Goal: Contribute content

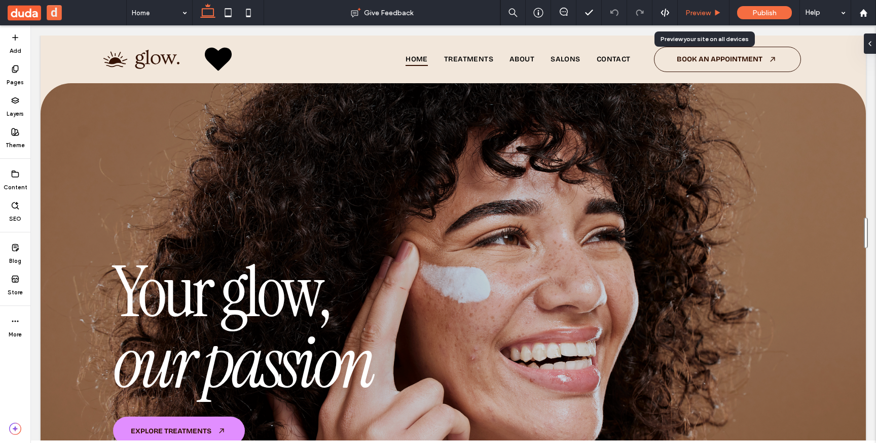
click at [706, 10] on span "Preview" at bounding box center [698, 13] width 25 height 9
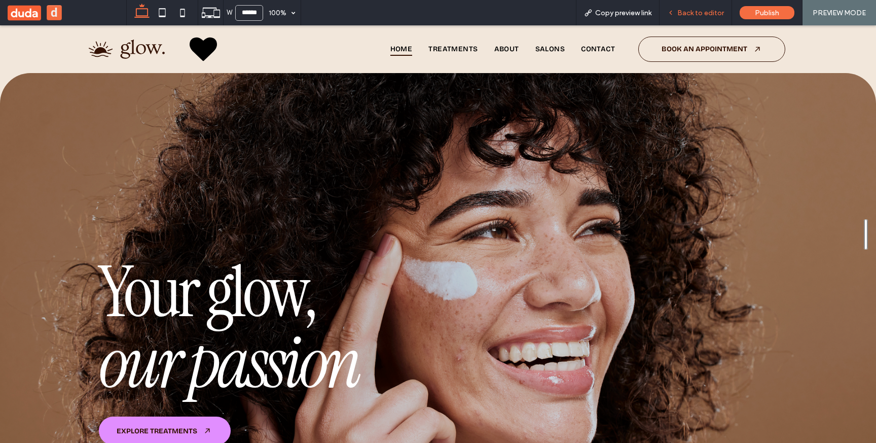
click at [698, 12] on span "Back to editor" at bounding box center [701, 13] width 47 height 9
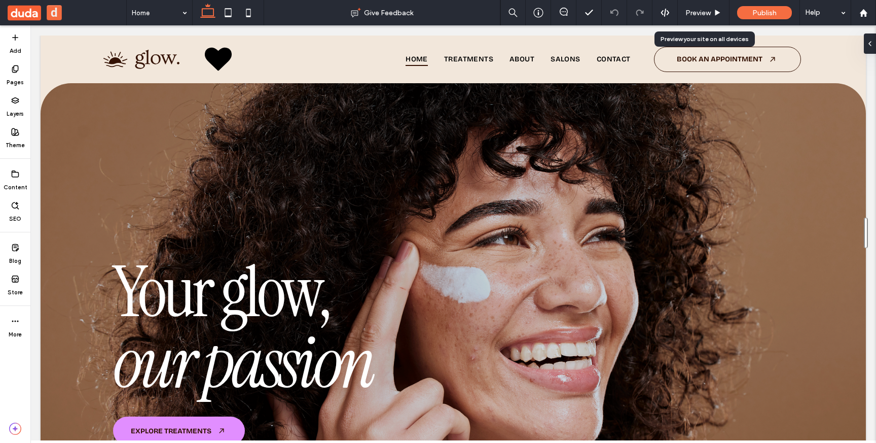
click at [698, 12] on span "Preview" at bounding box center [698, 13] width 25 height 9
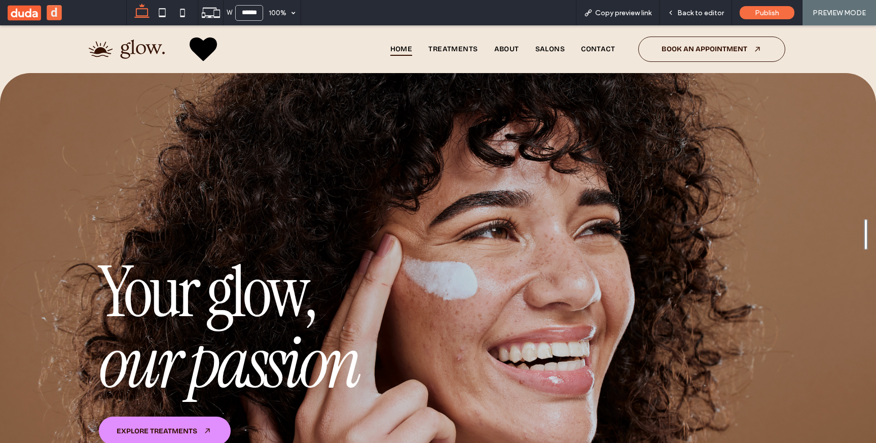
click at [698, 12] on span "Back to editor" at bounding box center [701, 13] width 47 height 9
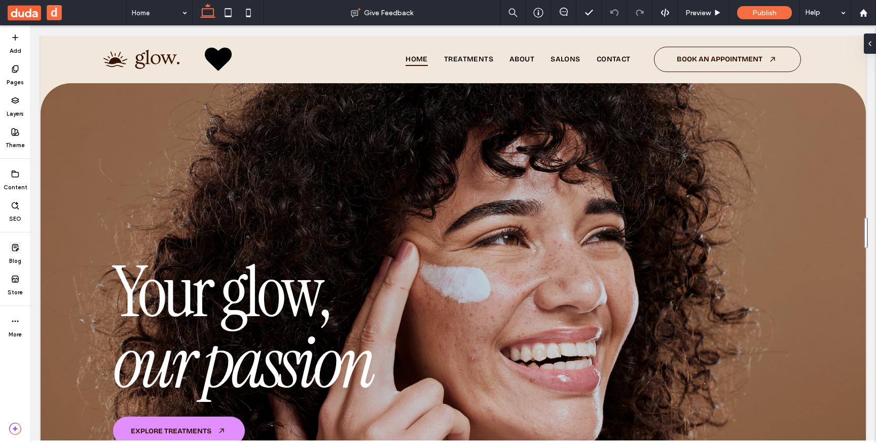
click at [18, 249] on use at bounding box center [15, 247] width 6 height 7
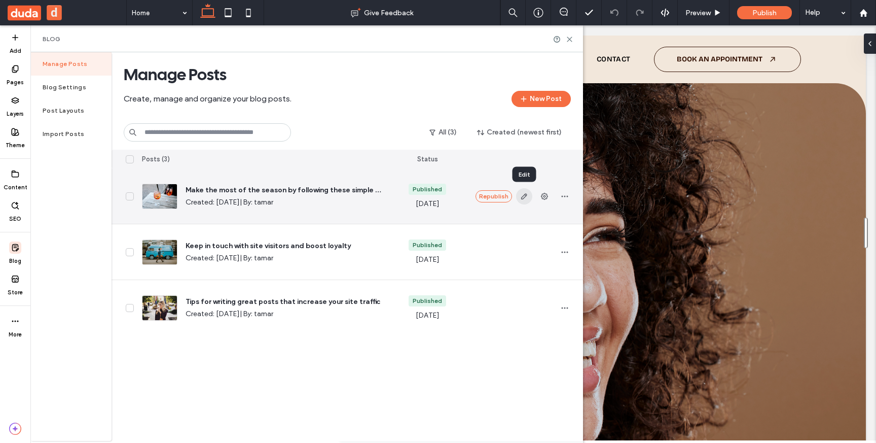
click at [529, 200] on span "button" at bounding box center [524, 196] width 16 height 16
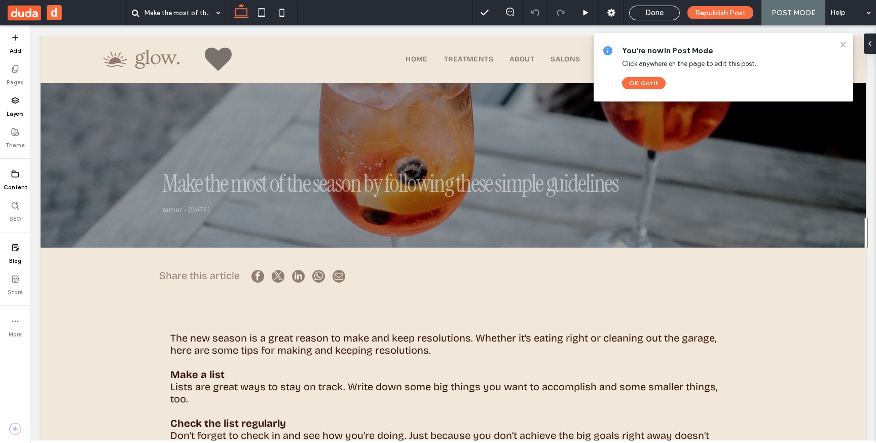
click at [844, 45] on icon at bounding box center [843, 45] width 8 height 8
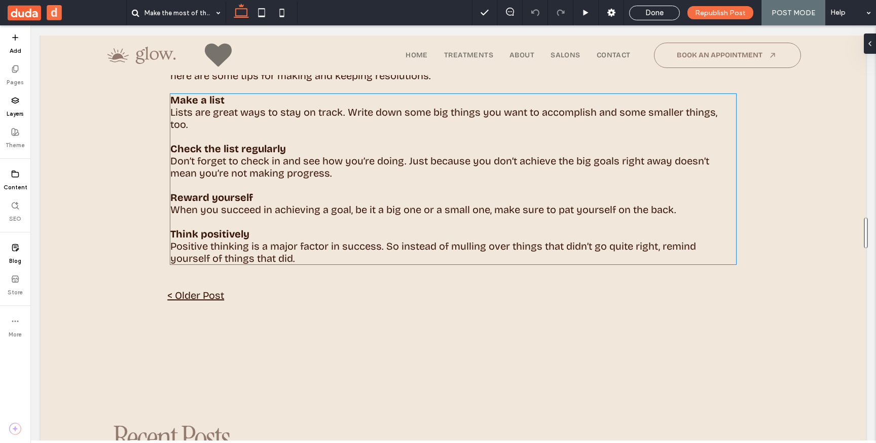
scroll to position [364, 0]
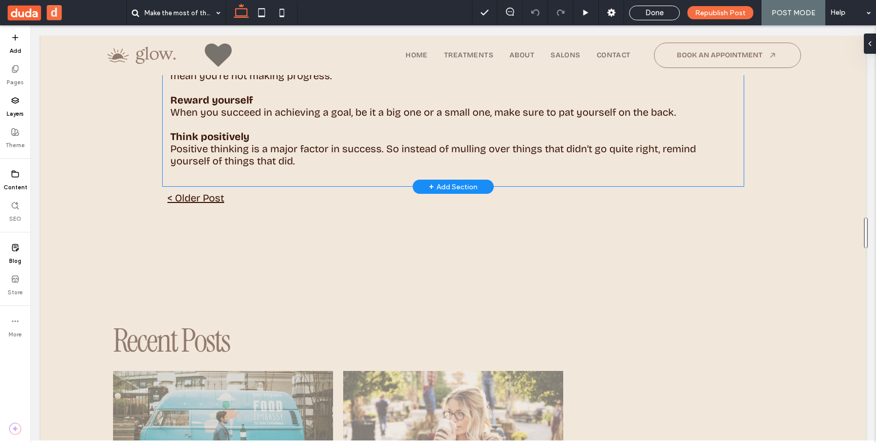
click at [433, 188] on span "+" at bounding box center [431, 186] width 5 height 11
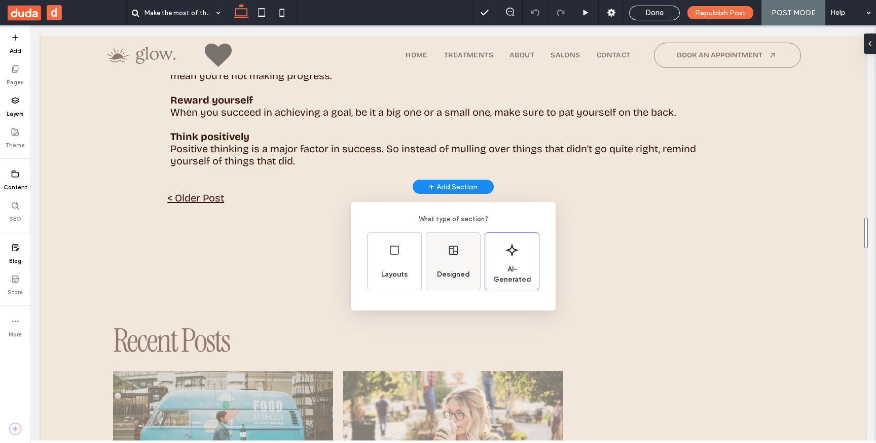
click at [446, 270] on span "Designed" at bounding box center [453, 274] width 41 height 10
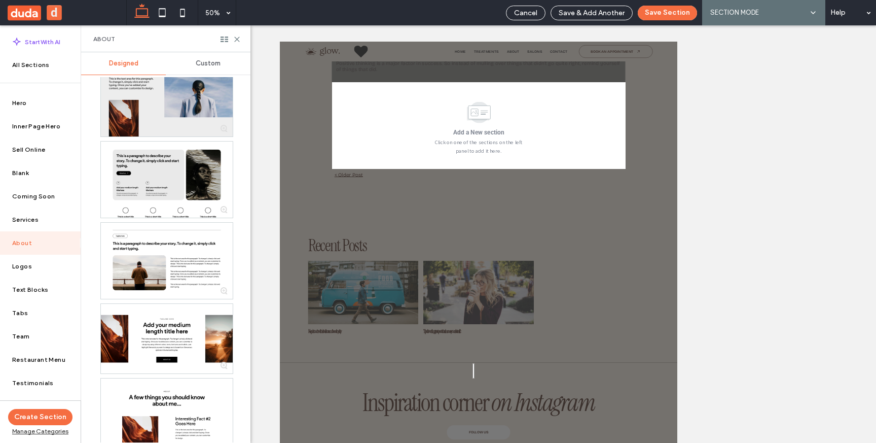
scroll to position [0, 0]
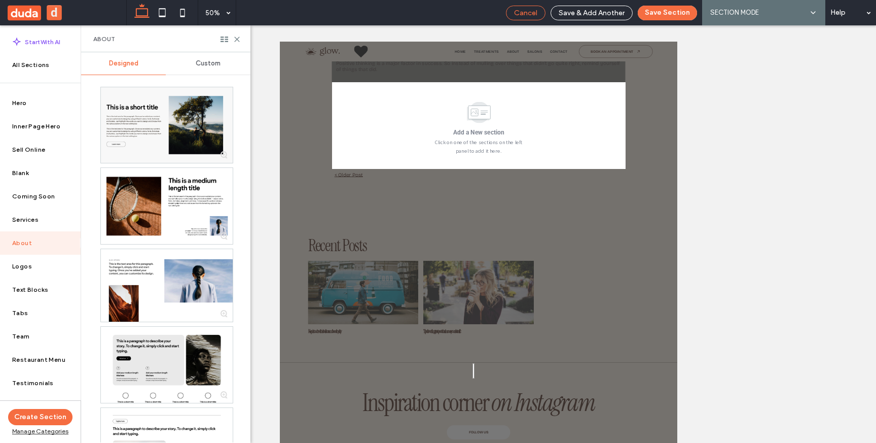
click at [519, 7] on div "Cancel" at bounding box center [526, 13] width 40 height 15
click at [524, 14] on span "Cancel" at bounding box center [525, 13] width 23 height 9
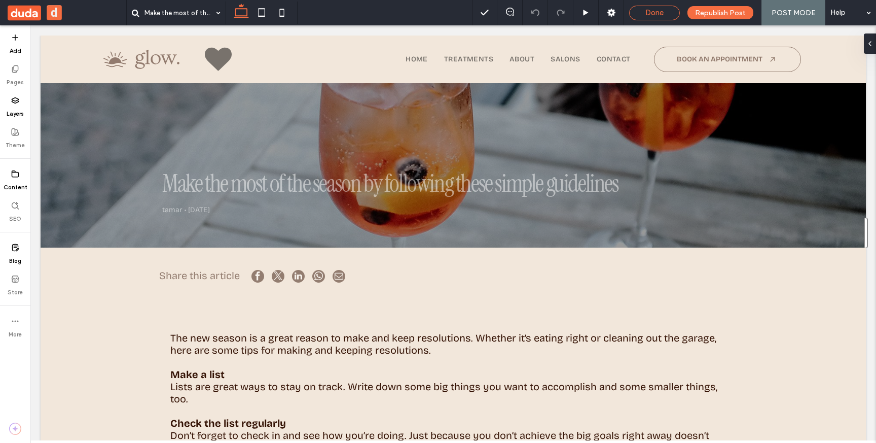
click at [662, 11] on span "Done" at bounding box center [655, 12] width 18 height 9
